Goal: Feedback & Contribution: Submit feedback/report problem

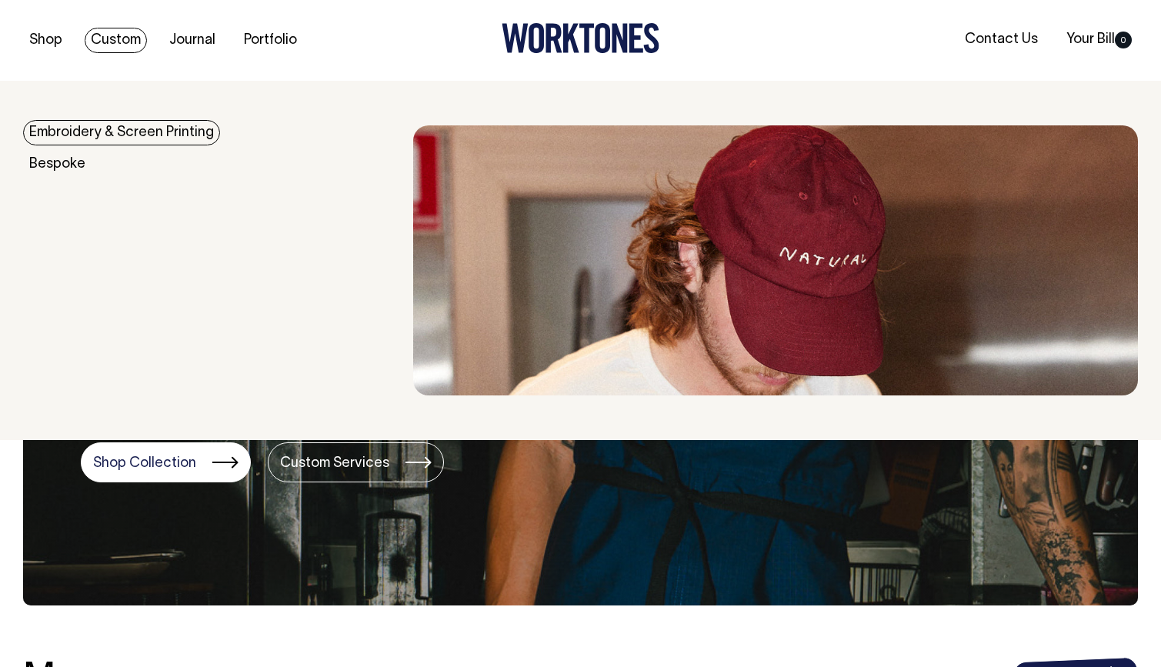
click at [86, 133] on link "Embroidery & Screen Printing" at bounding box center [121, 132] width 197 height 25
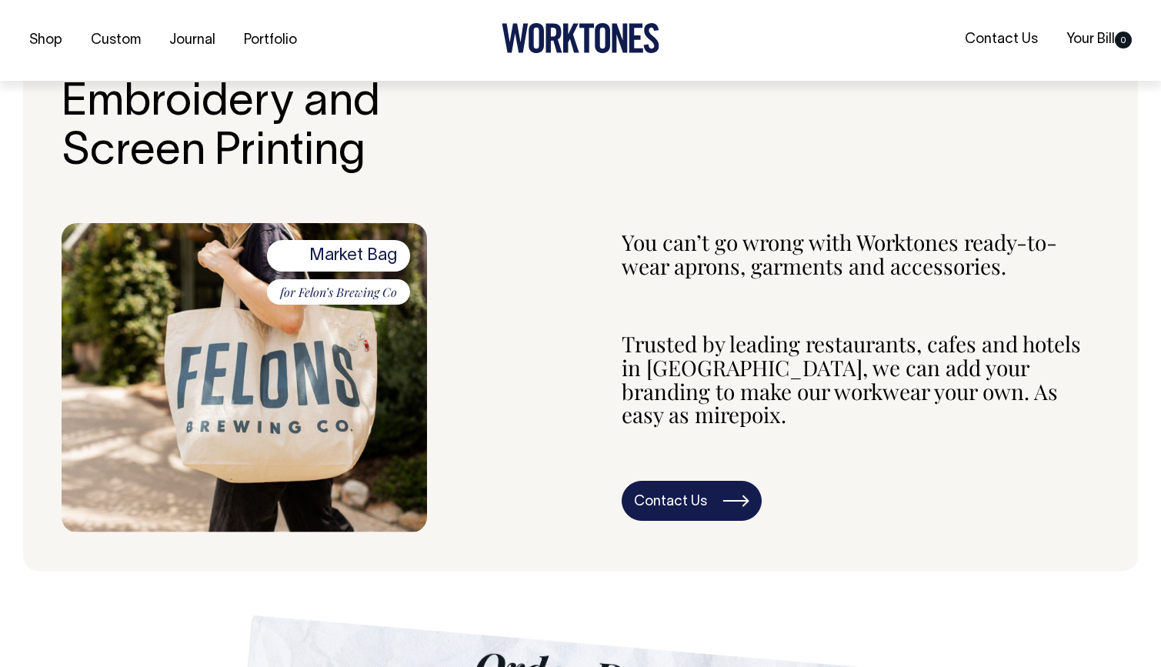
click at [712, 481] on link "Contact Us" at bounding box center [692, 501] width 140 height 40
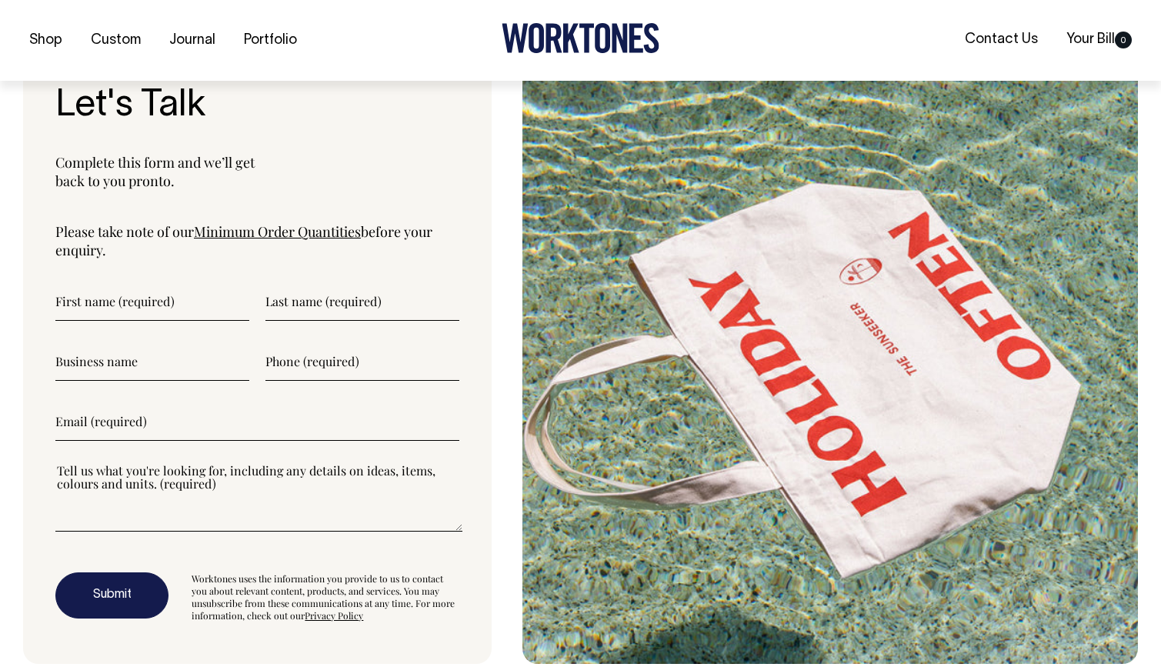
scroll to position [3997, 0]
click at [139, 282] on input"] "text" at bounding box center [152, 301] width 194 height 38
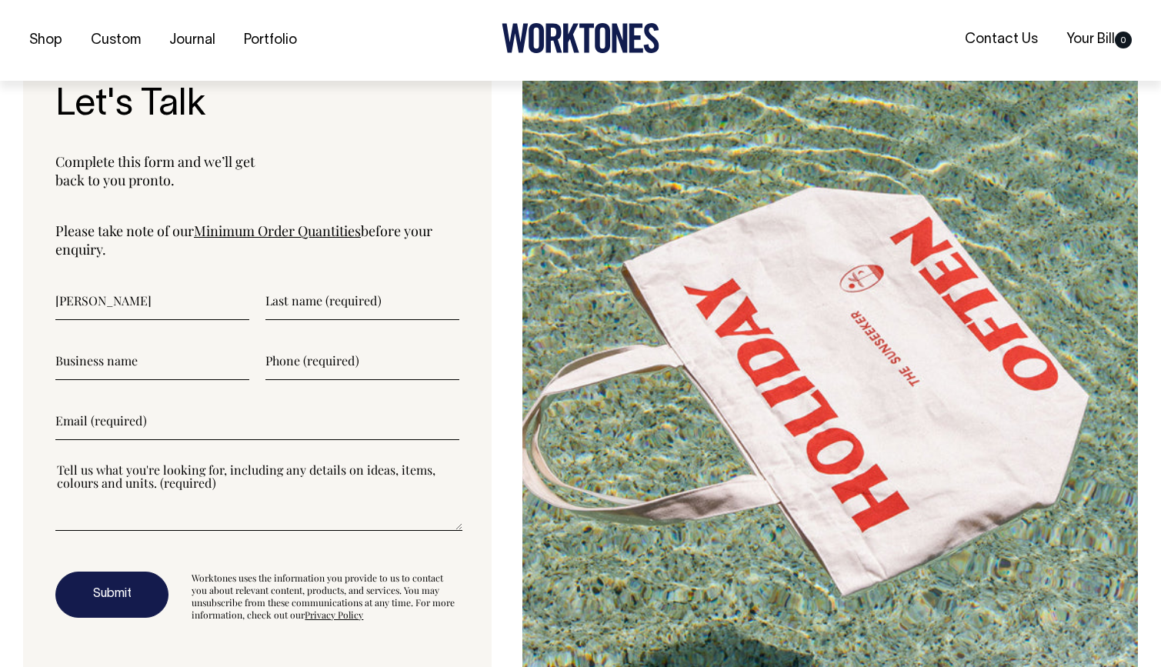
type input"] "Martina"
type input"] "Gritti"
type input"] "Mojo Crowe"
click at [310, 342] on input"] "text" at bounding box center [362, 361] width 194 height 38
type input"] "4"
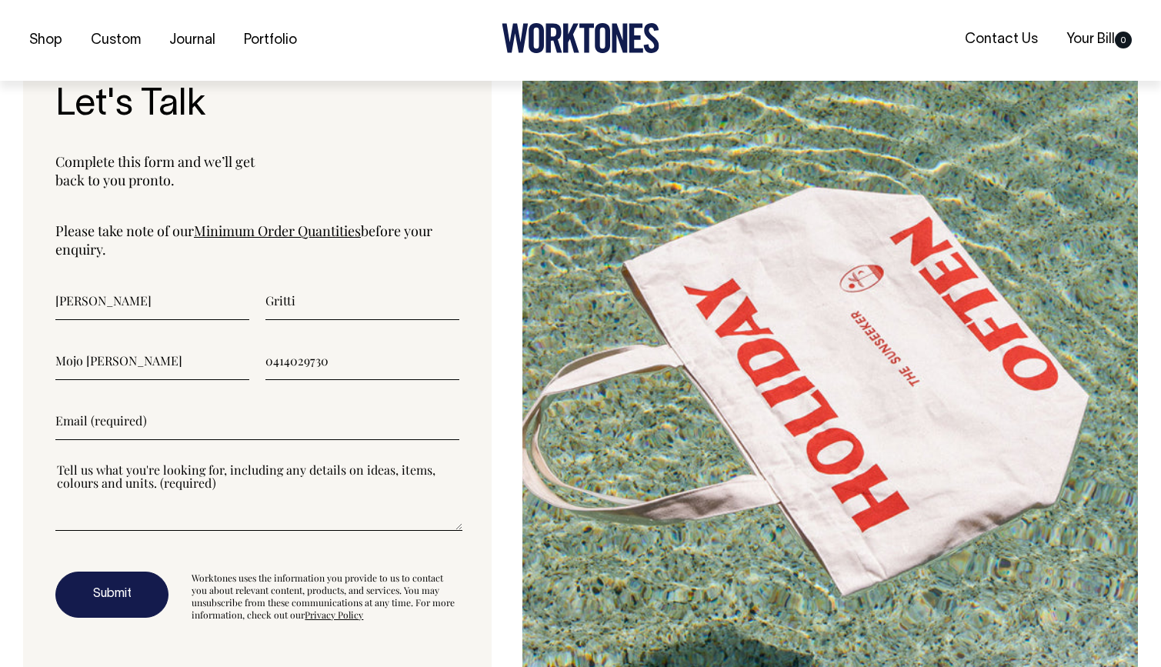
type input"] "0414029730"
click at [162, 402] on input"] "email" at bounding box center [257, 421] width 404 height 38
click at [134, 402] on input"] "marti@mojoc rowe.com" at bounding box center [257, 421] width 404 height 38
type input"] "marti@mojocrowe.com"
click at [166, 468] on textarea"] at bounding box center [258, 496] width 407 height 69
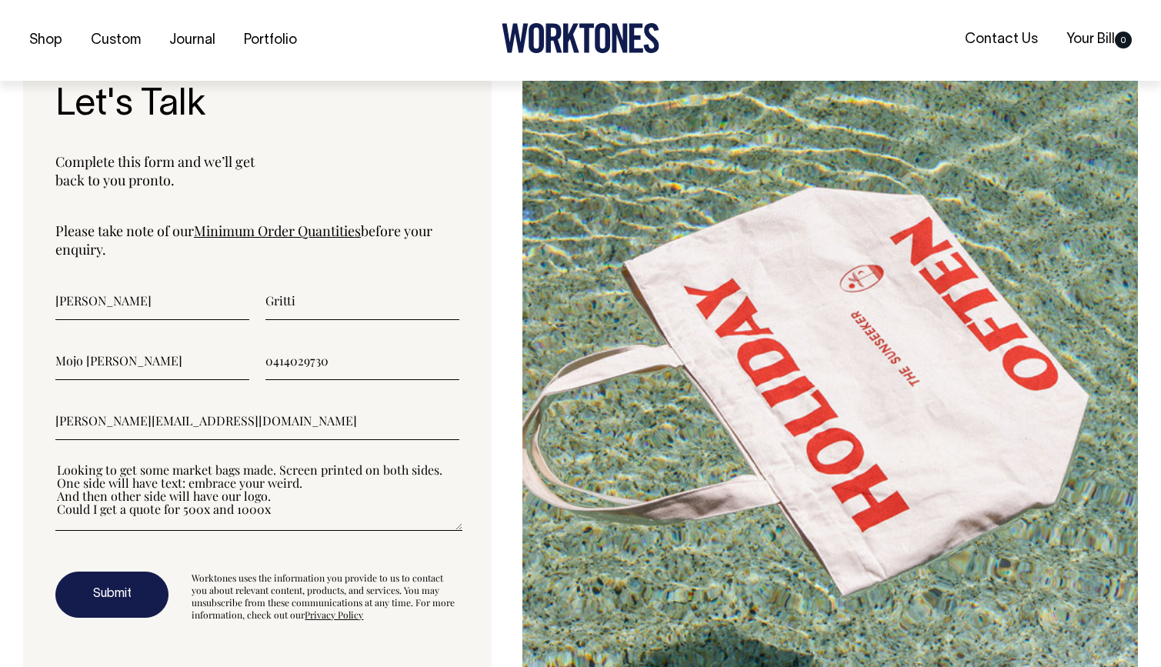
click at [209, 468] on textarea"] "Looking to get some market bags made. Screen printed on both sides. One side wi…" at bounding box center [258, 496] width 407 height 69
click at [297, 472] on textarea"] "Looking to get some market bags made. Screen printed on both sides. One side wi…" at bounding box center [258, 496] width 407 height 69
click at [98, 471] on textarea"] "Looking to get some market bags made. Screen printed on both sides. One side wi…" at bounding box center [258, 496] width 407 height 69
click at [409, 473] on textarea"] "Looking to get some market bags made. Screen printed on both sides. One side wi…" at bounding box center [258, 496] width 407 height 69
click at [316, 462] on textarea"] "Looking to get some market bags made. Screen printed on both sides. One side wi…" at bounding box center [258, 496] width 407 height 69
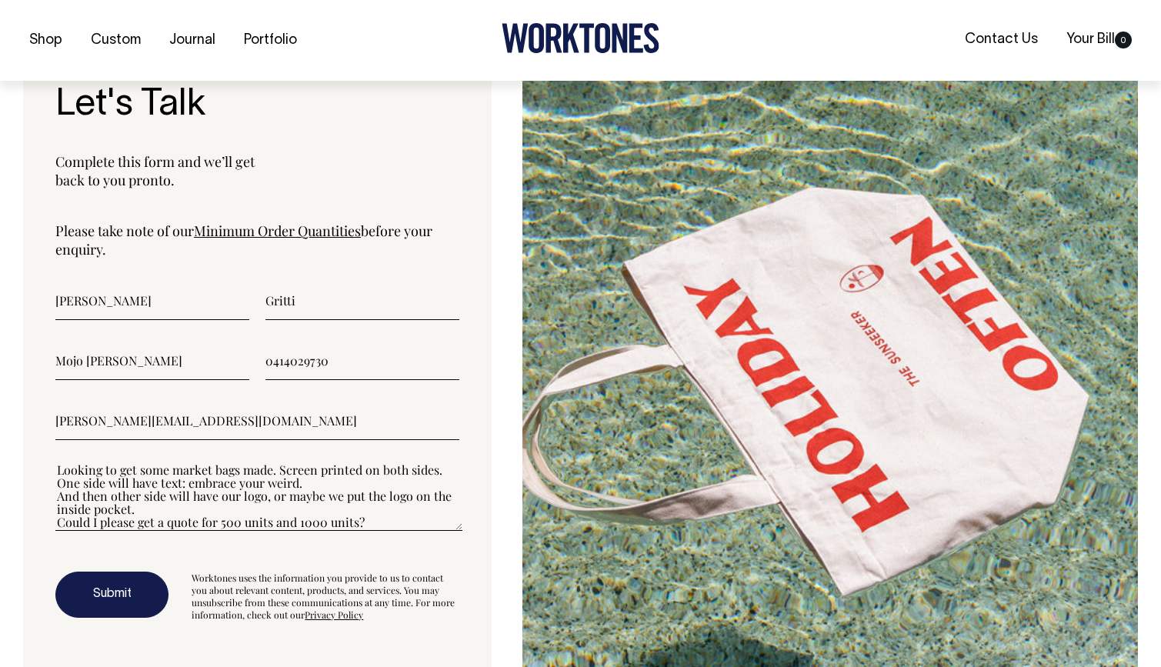
type textarea"] "Looking to get some market bags made. Screen printed on both sides. One side wi…"
click at [115, 572] on button "Submit" at bounding box center [111, 595] width 113 height 46
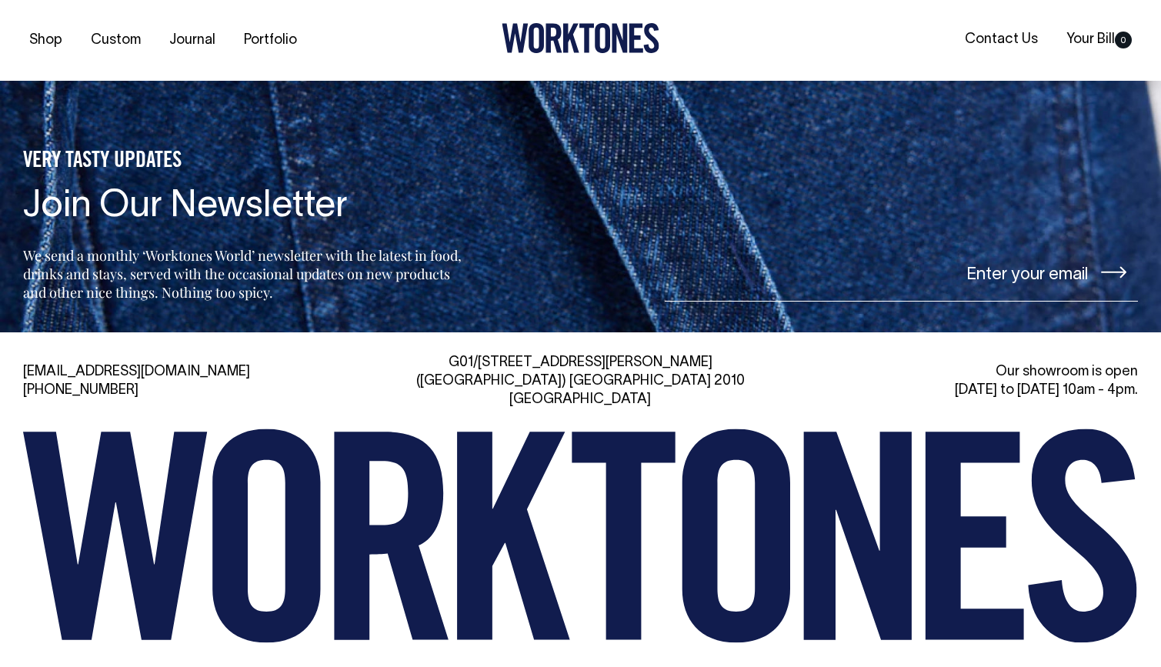
scroll to position [5229, 0]
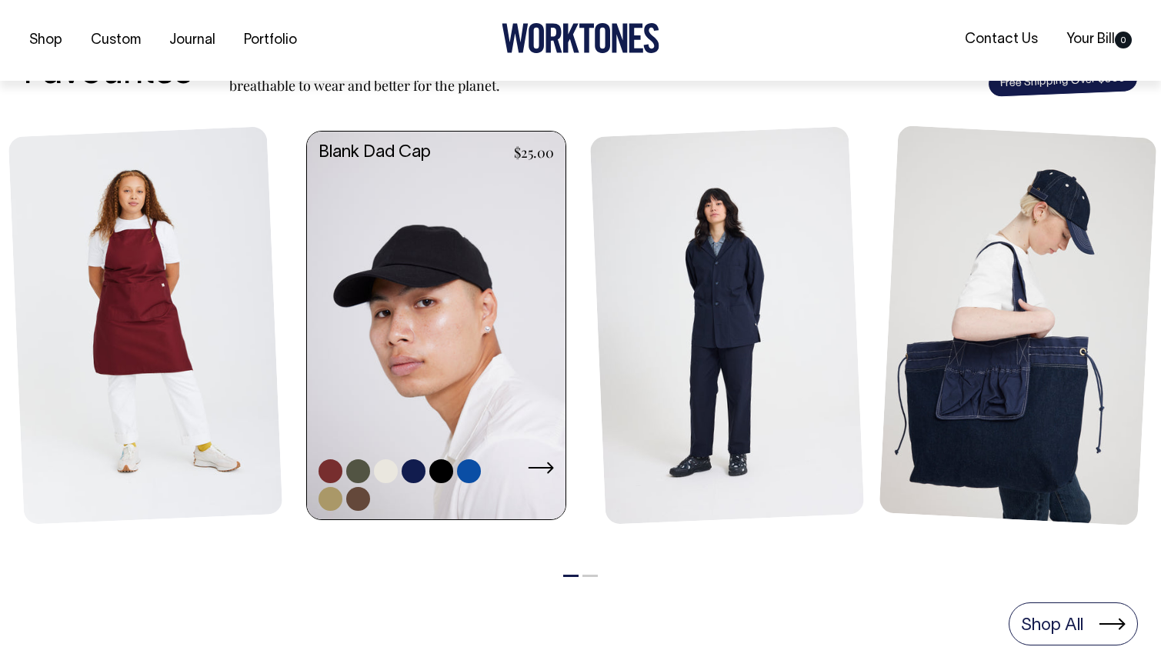
scroll to position [647, 0]
click at [466, 293] on link at bounding box center [436, 326] width 259 height 391
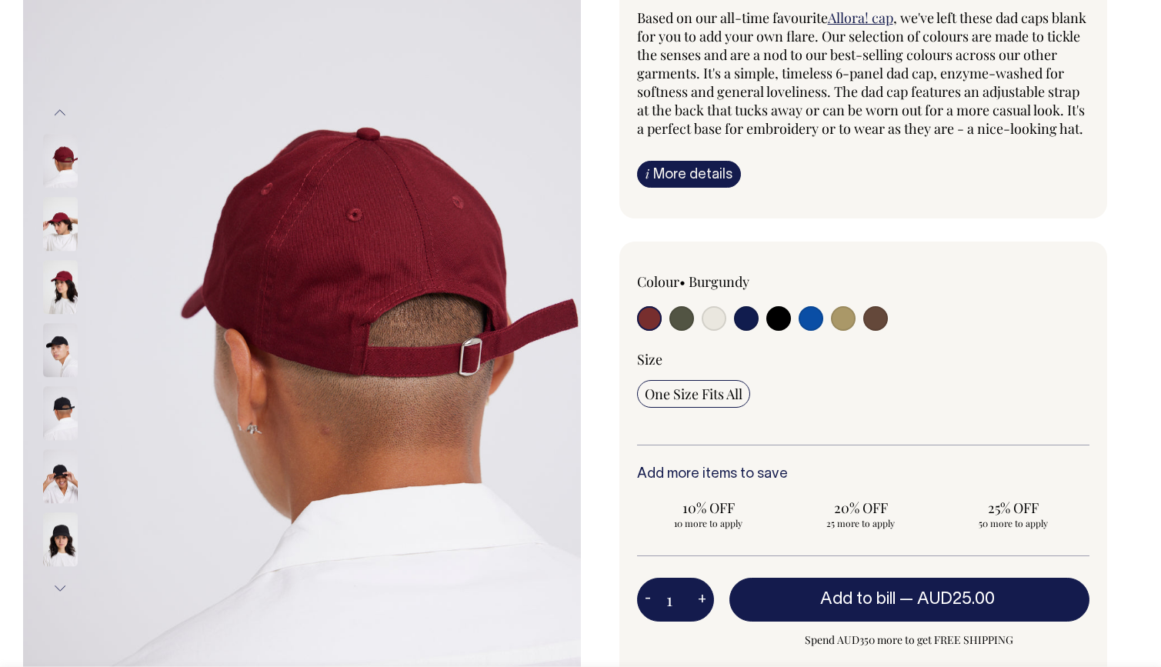
scroll to position [149, 0]
click at [655, 188] on link "i More details" at bounding box center [689, 174] width 104 height 27
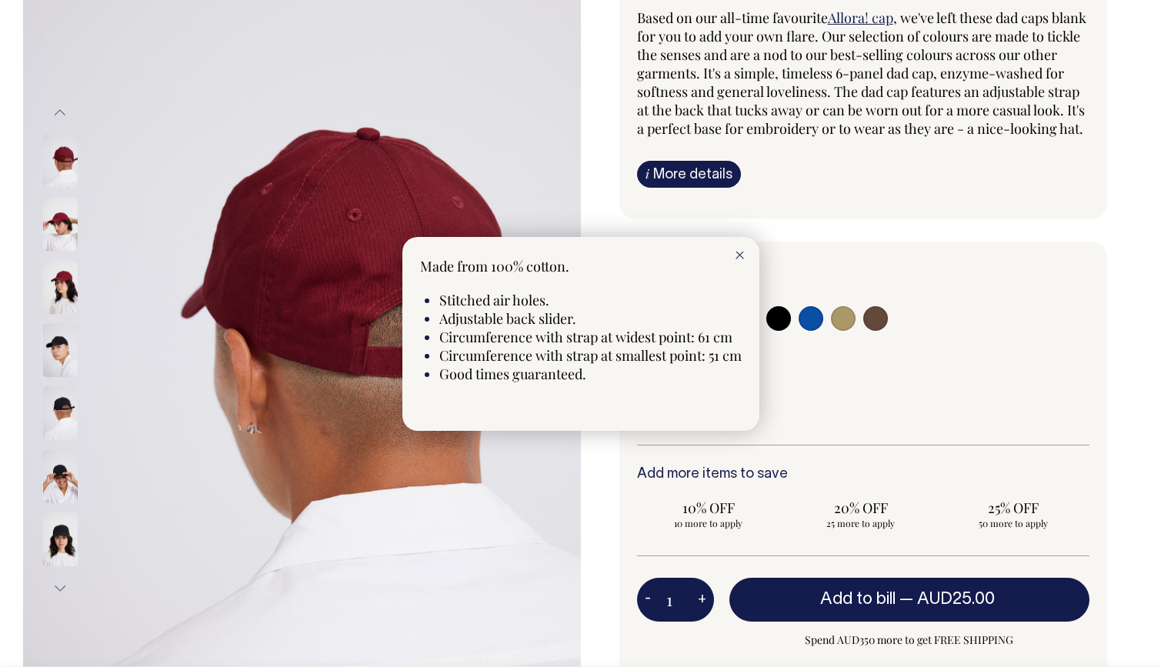
click at [655, 189] on div at bounding box center [580, 333] width 1161 height 667
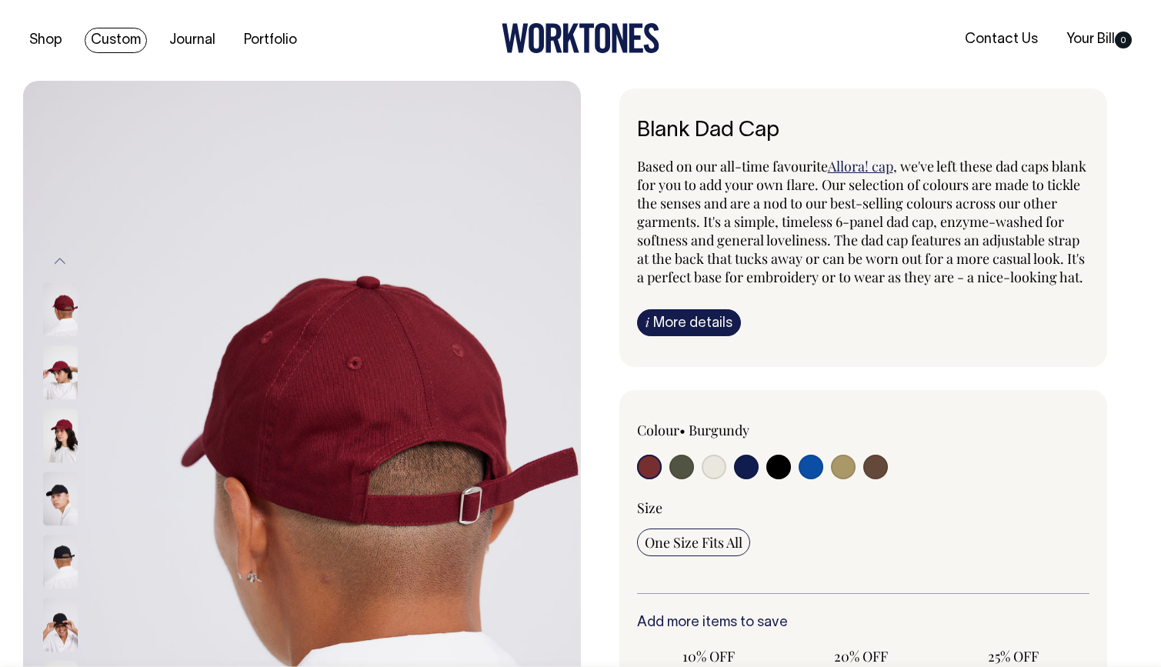
scroll to position [0, 0]
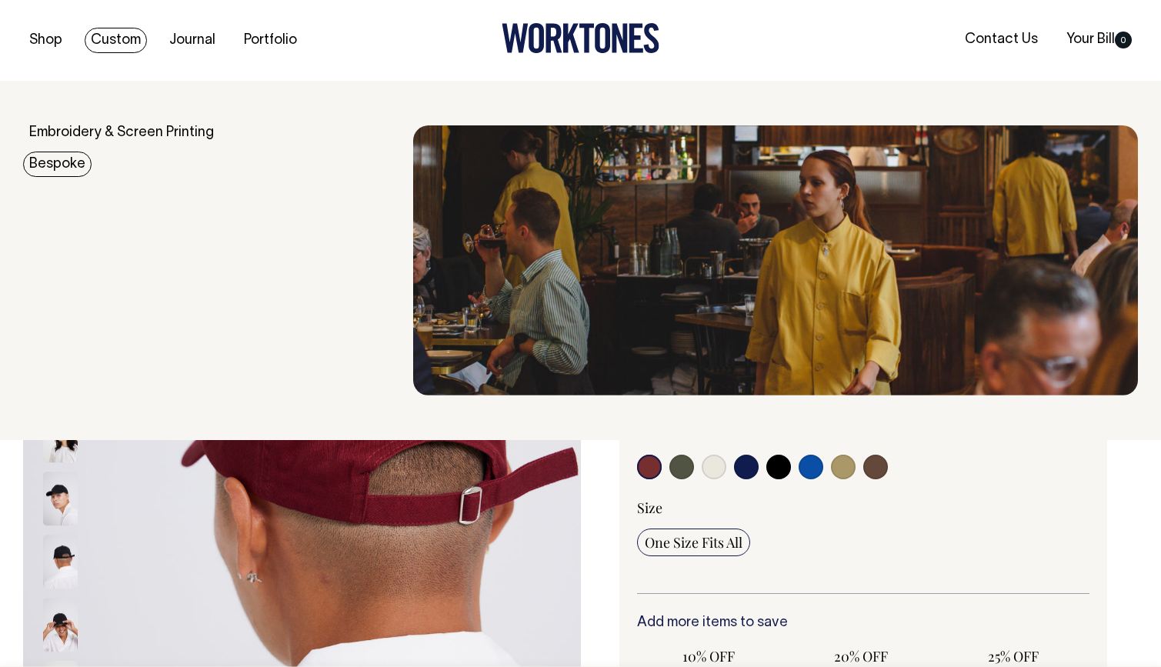
click at [61, 169] on link "Bespoke" at bounding box center [57, 164] width 68 height 25
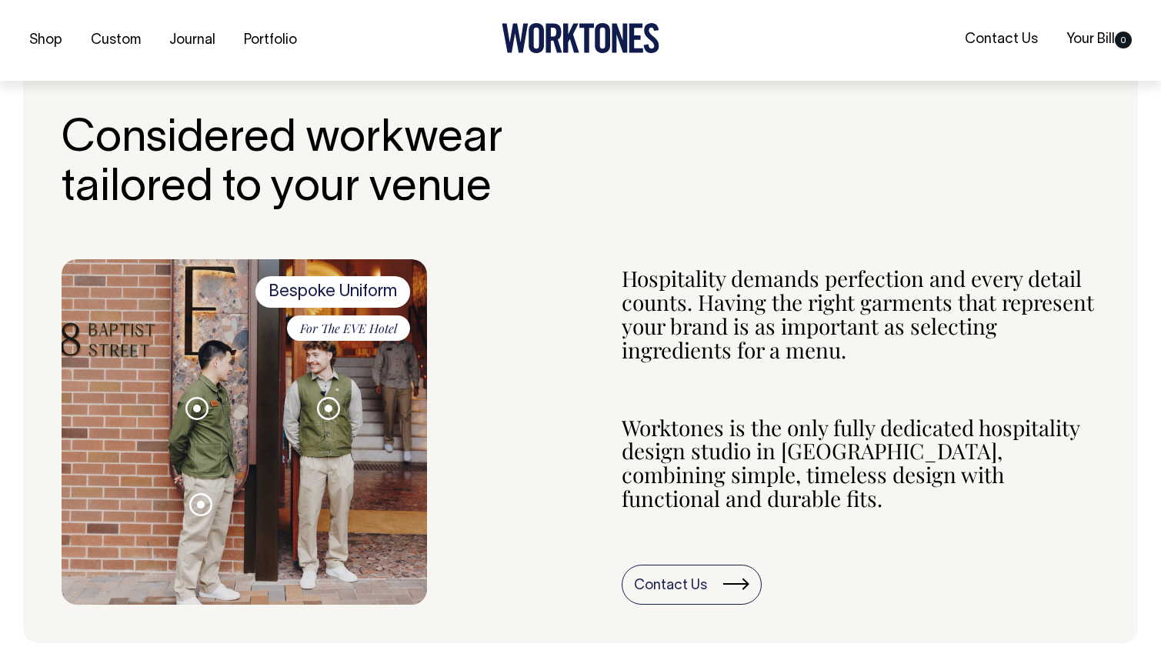
scroll to position [465, 0]
click at [104, 131] on h2 "Considered workwear tailored to your venue" at bounding box center [283, 164] width 442 height 98
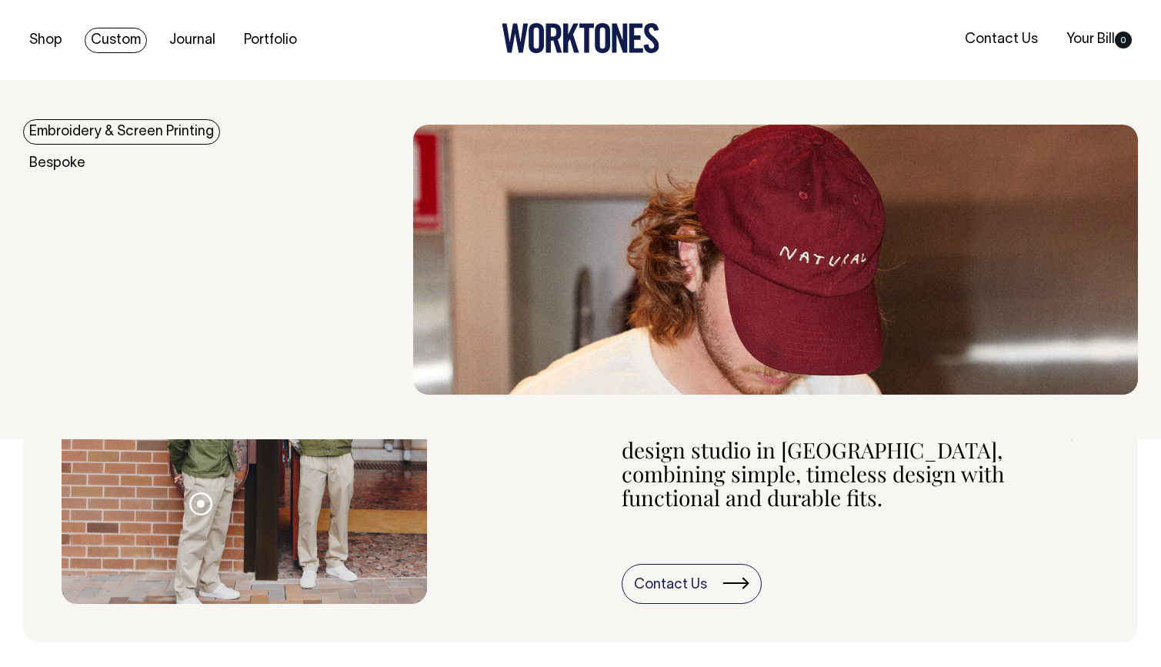
click at [108, 127] on link "Embroidery & Screen Printing" at bounding box center [121, 131] width 197 height 25
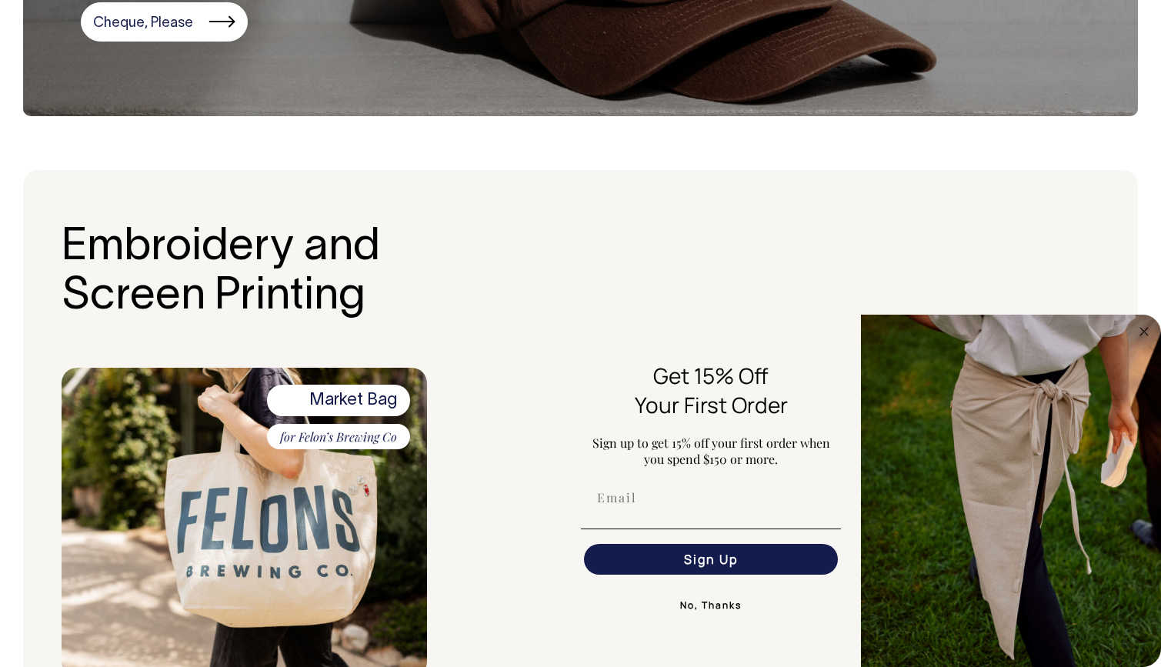
scroll to position [356, 0]
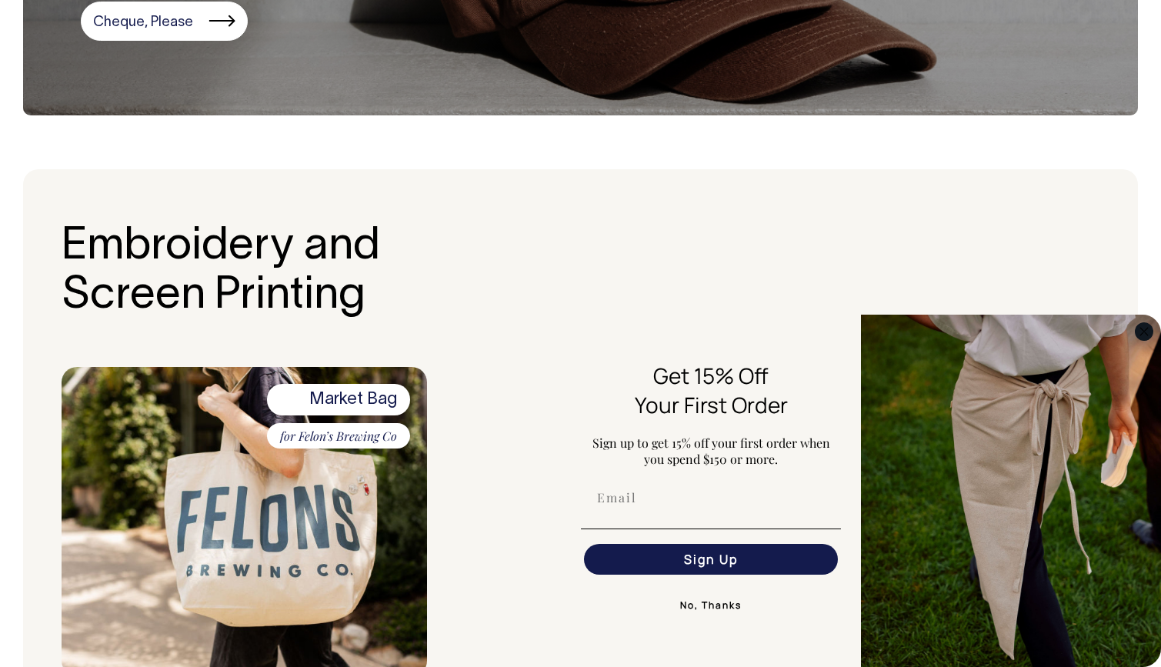
click at [1143, 328] on circle "Close dialog" at bounding box center [1145, 331] width 18 height 18
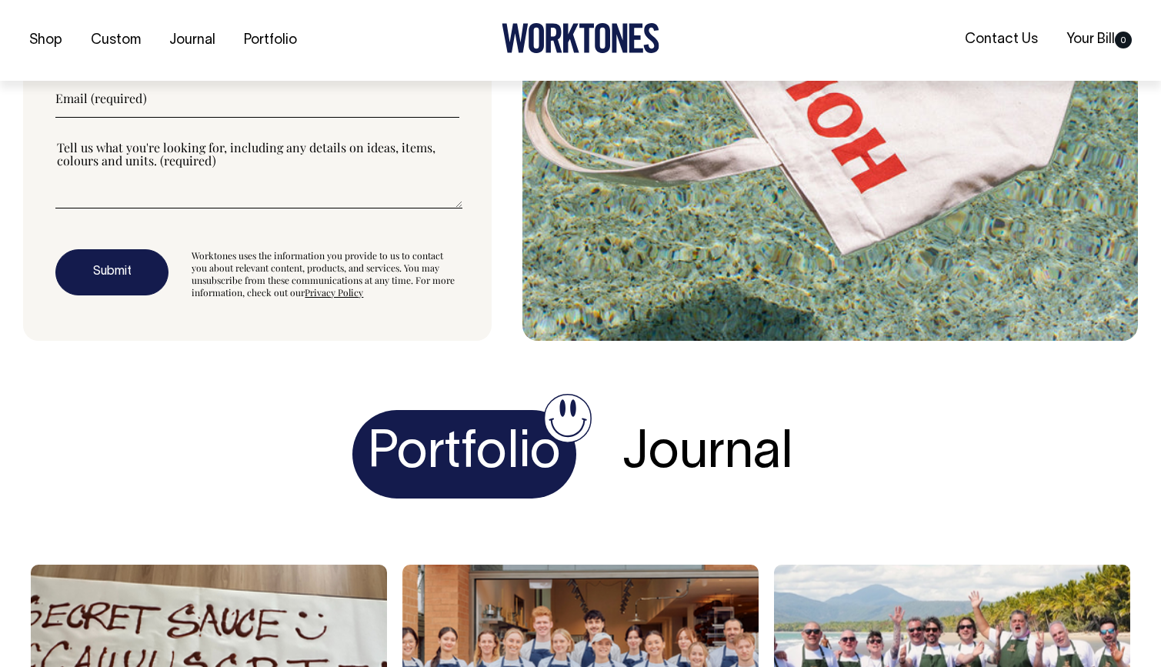
scroll to position [4321, 0]
